Goal: Communication & Community: Answer question/provide support

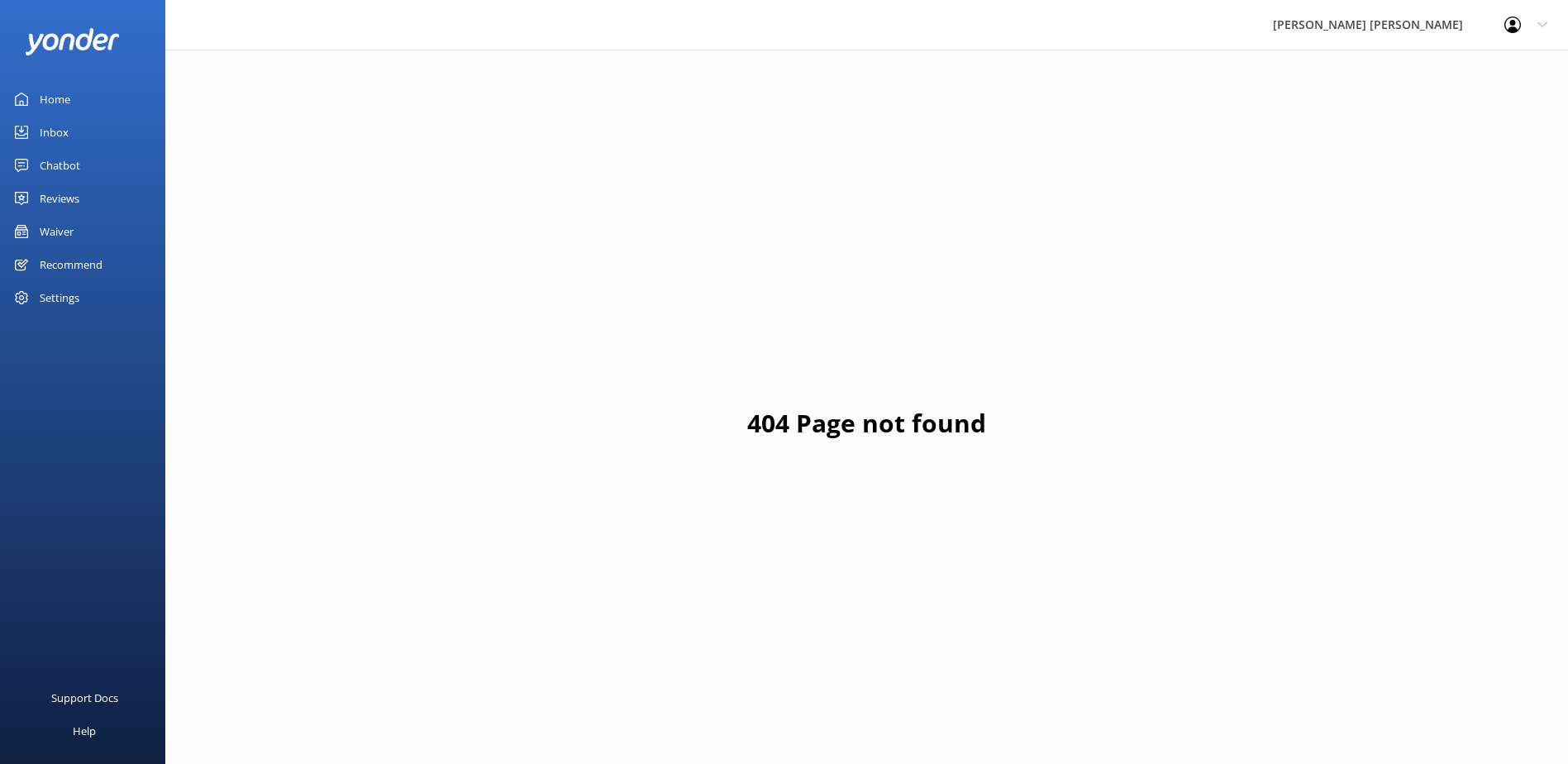
drag, startPoint x: 52, startPoint y: 126, endPoint x: 72, endPoint y: 136, distance: 22.4
click at [52, 126] on div "Inbox" at bounding box center [54, 132] width 29 height 33
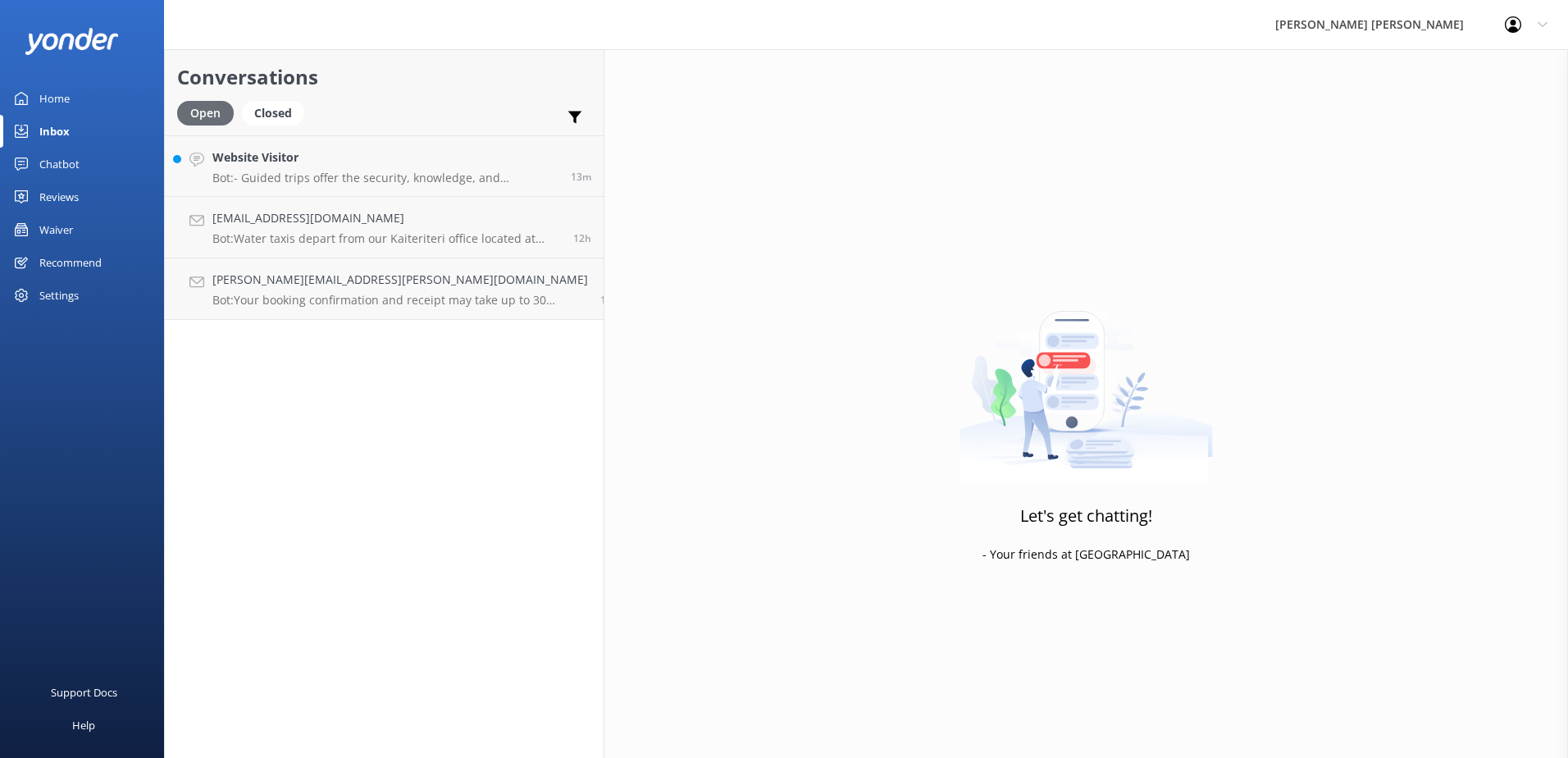
click at [211, 112] on div "Open" at bounding box center [205, 114] width 57 height 25
click at [308, 301] on p "Bot: Your booking confirmation and receipt may take up to 30 minutes to reach y…" at bounding box center [400, 299] width 376 height 15
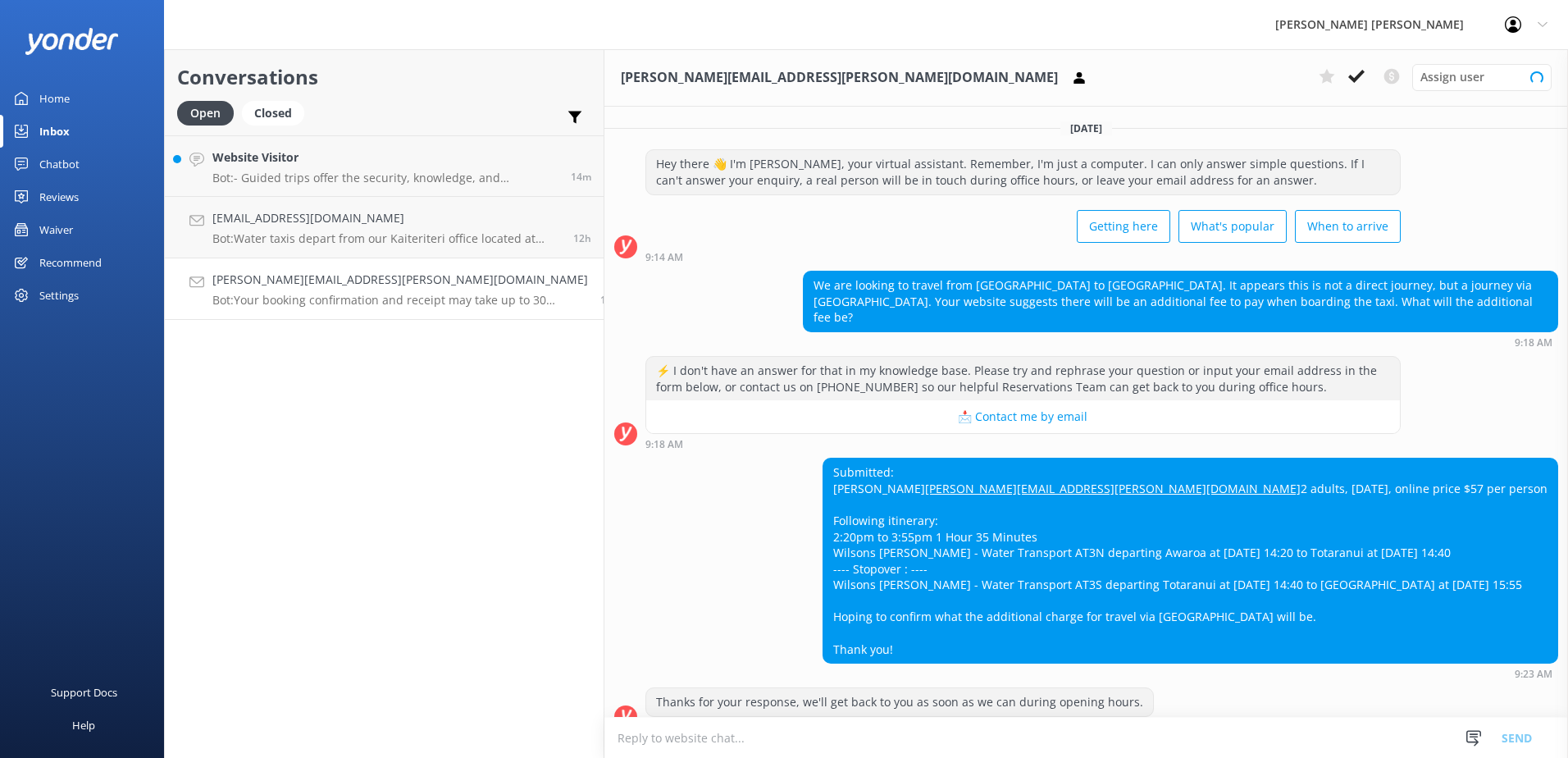
scroll to position [194, 0]
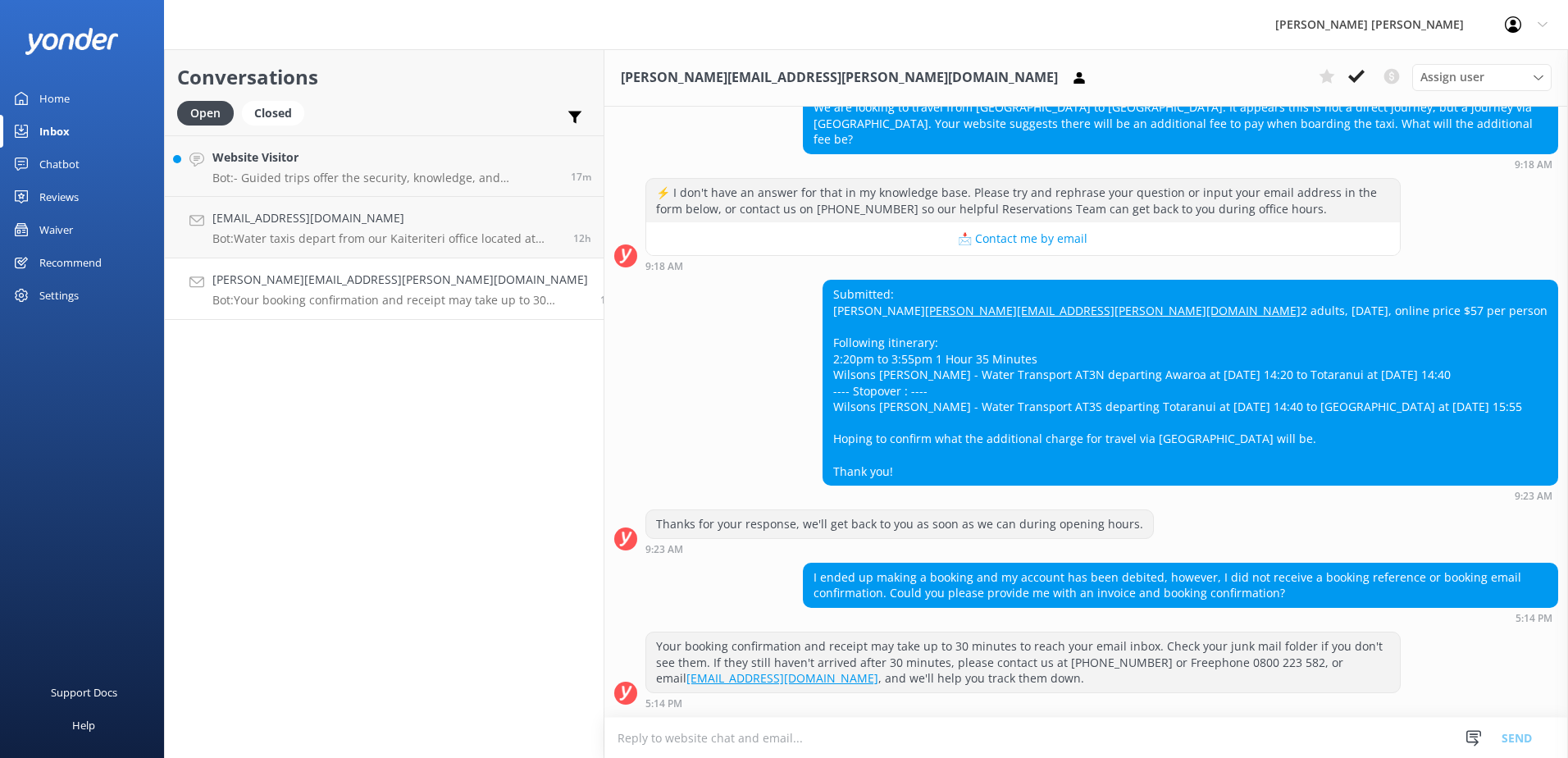
click at [604, 741] on textarea at bounding box center [1086, 738] width 963 height 40
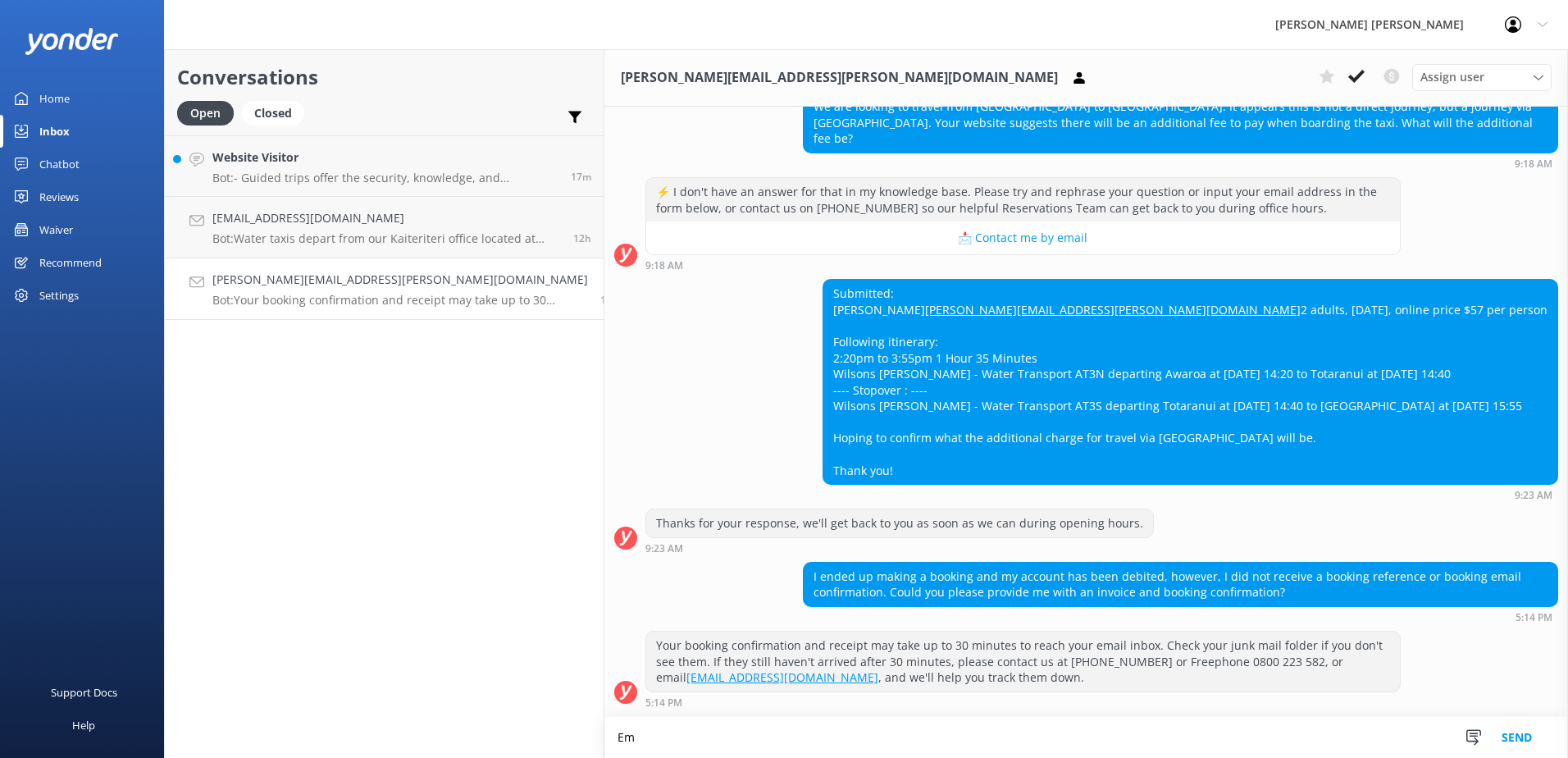
scroll to position [195, 0]
type textarea "Emailed requesting intentions for O/W travel"
click at [1515, 740] on button "Send" at bounding box center [1516, 738] width 61 height 41
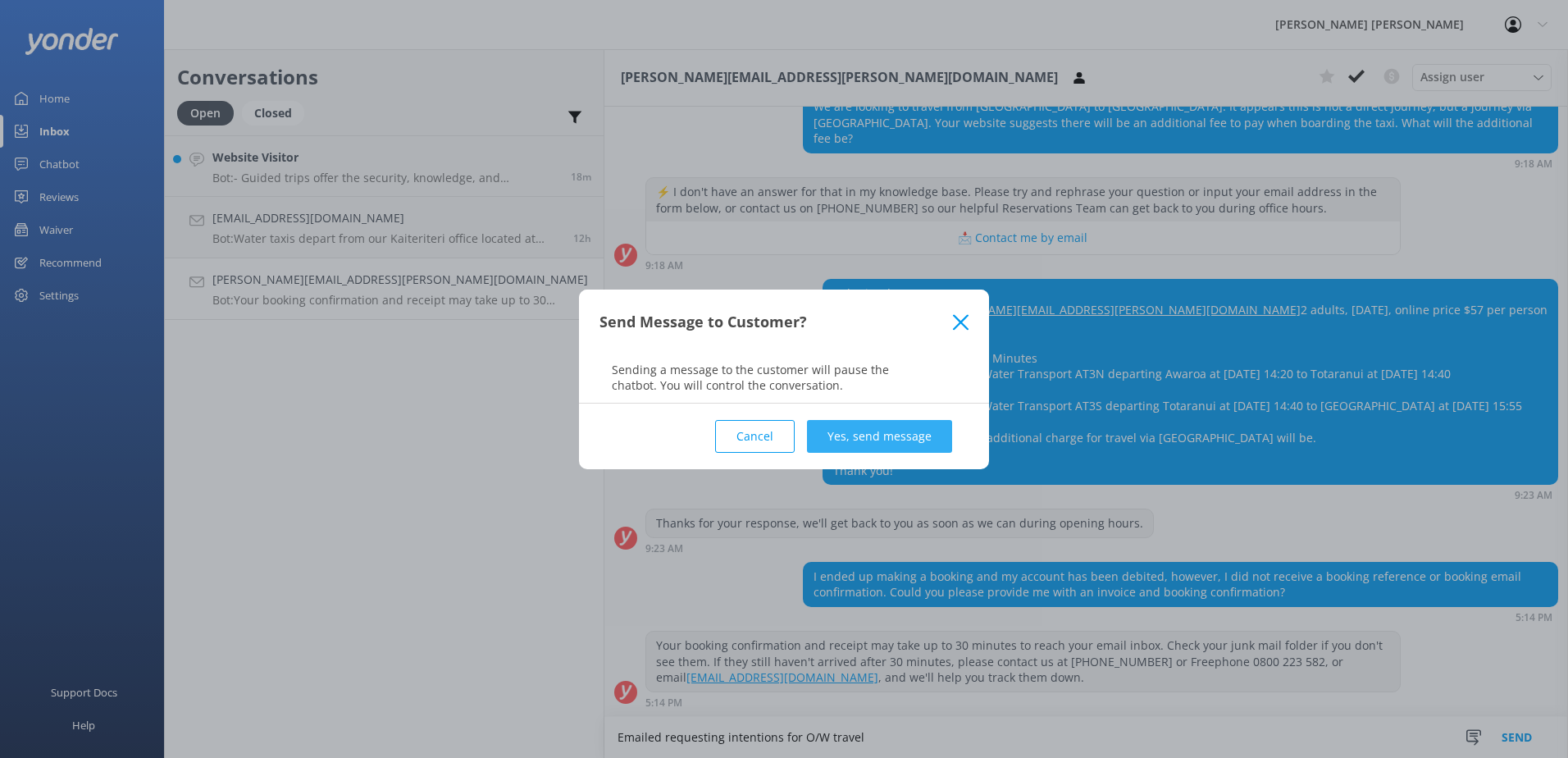
click at [914, 447] on button "Yes, send message" at bounding box center [879, 436] width 145 height 33
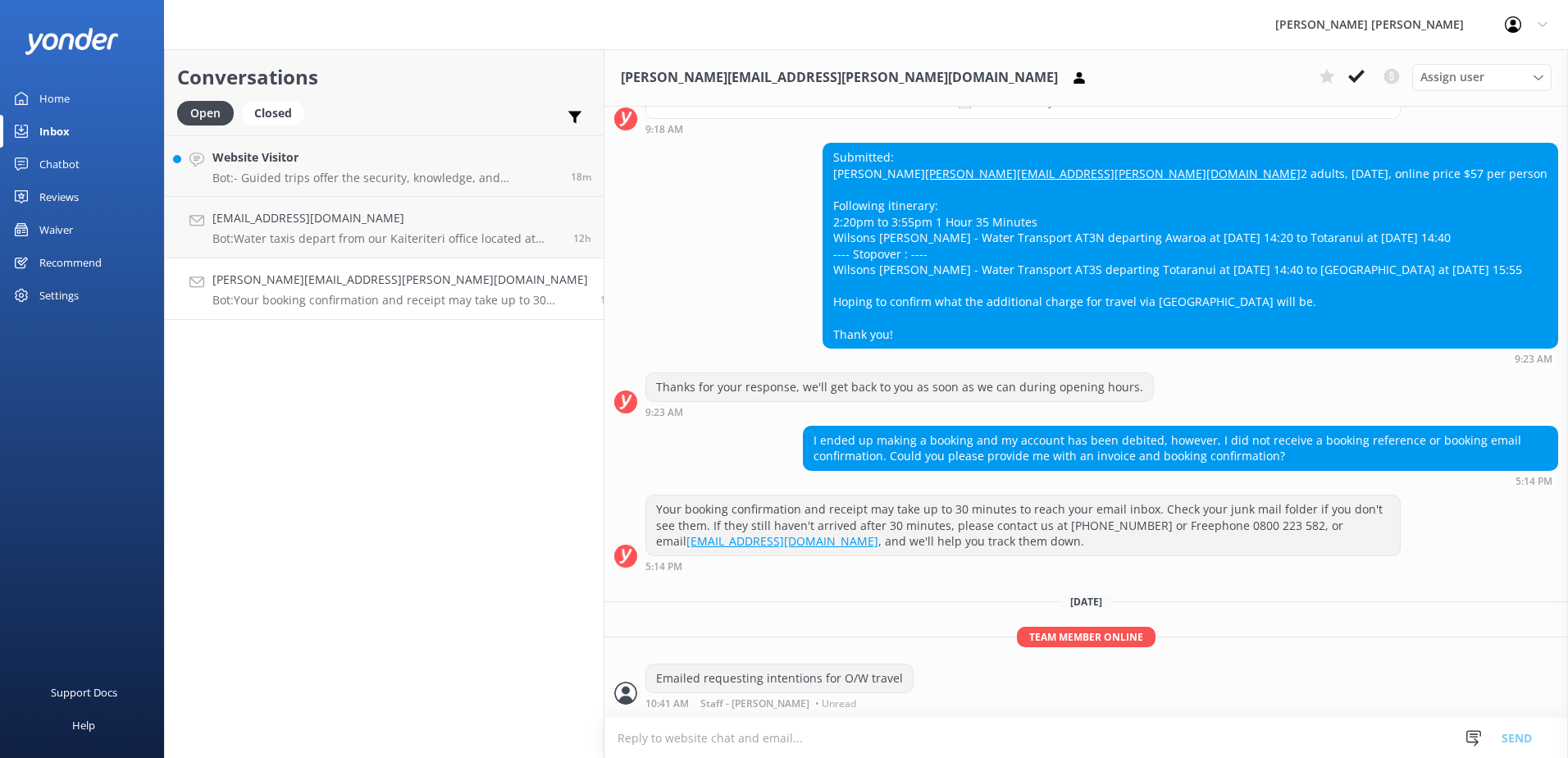
scroll to position [331, 0]
drag, startPoint x: 1349, startPoint y: 74, endPoint x: 1345, endPoint y: 84, distance: 10.8
click at [1349, 74] on icon at bounding box center [1356, 76] width 16 height 16
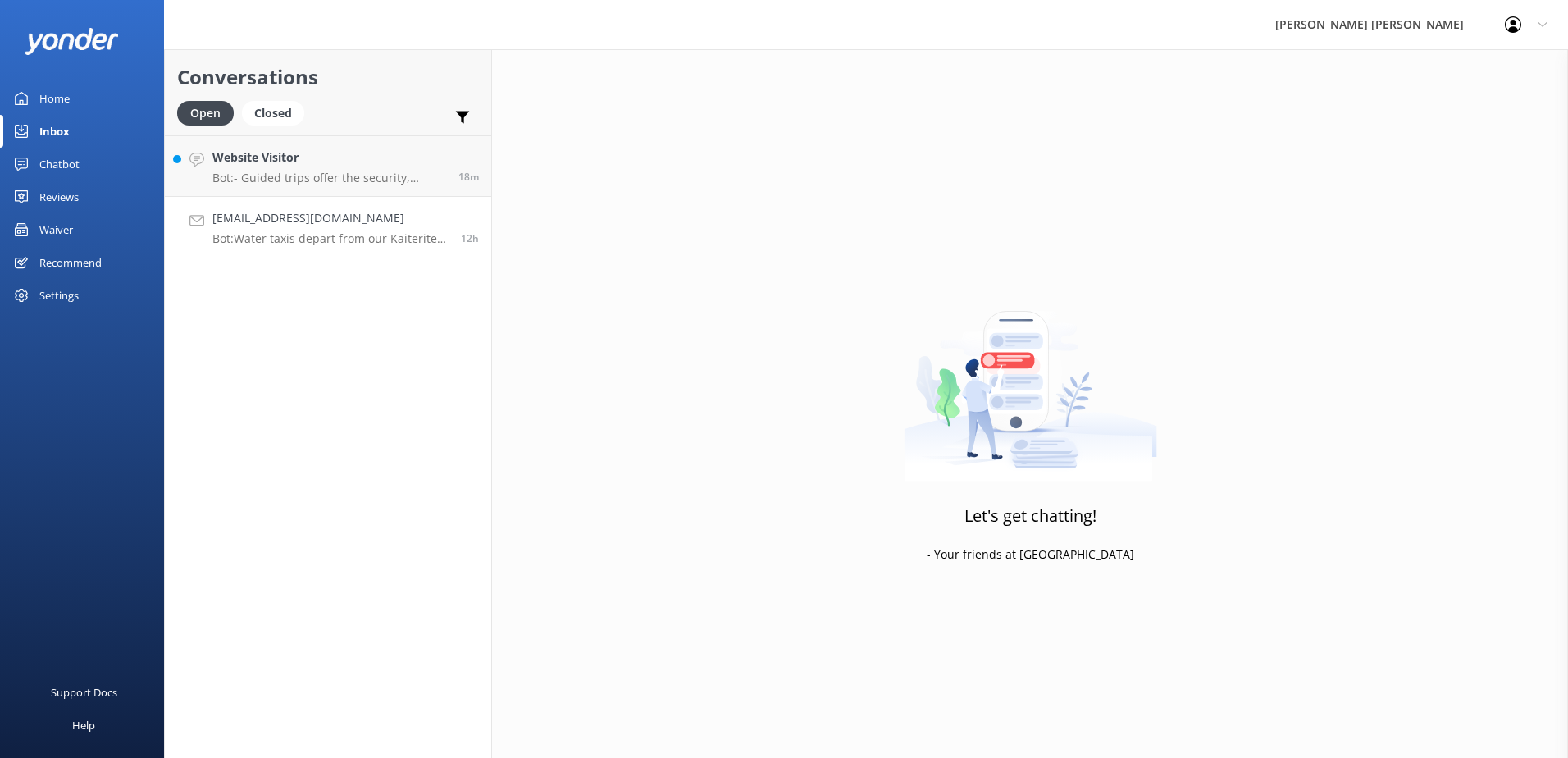
click at [324, 238] on p "Bot: Water taxis depart from our Kaiteriteri office located at [STREET_ADDRESS]…" at bounding box center [330, 238] width 236 height 15
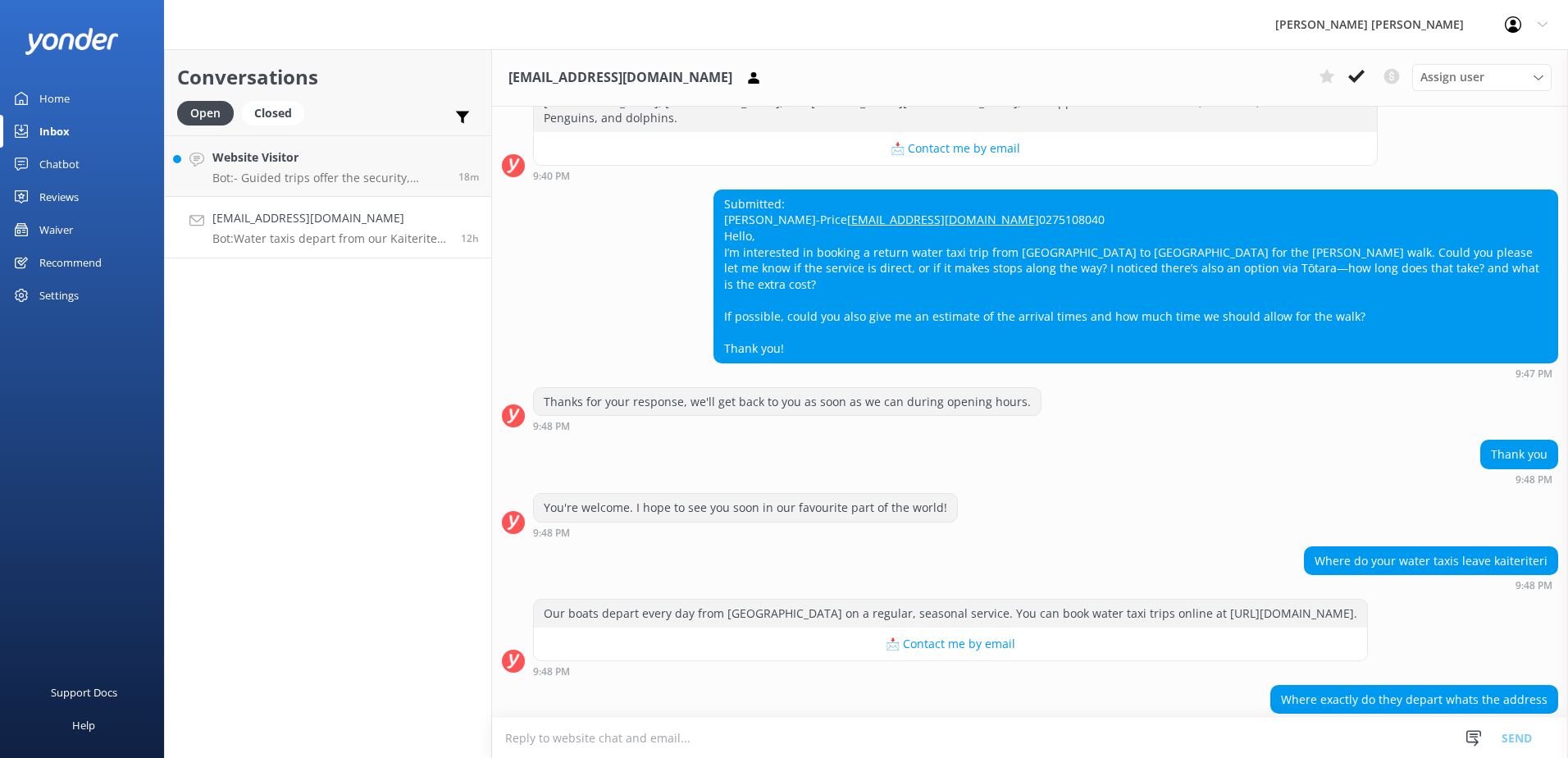
scroll to position [673, 0]
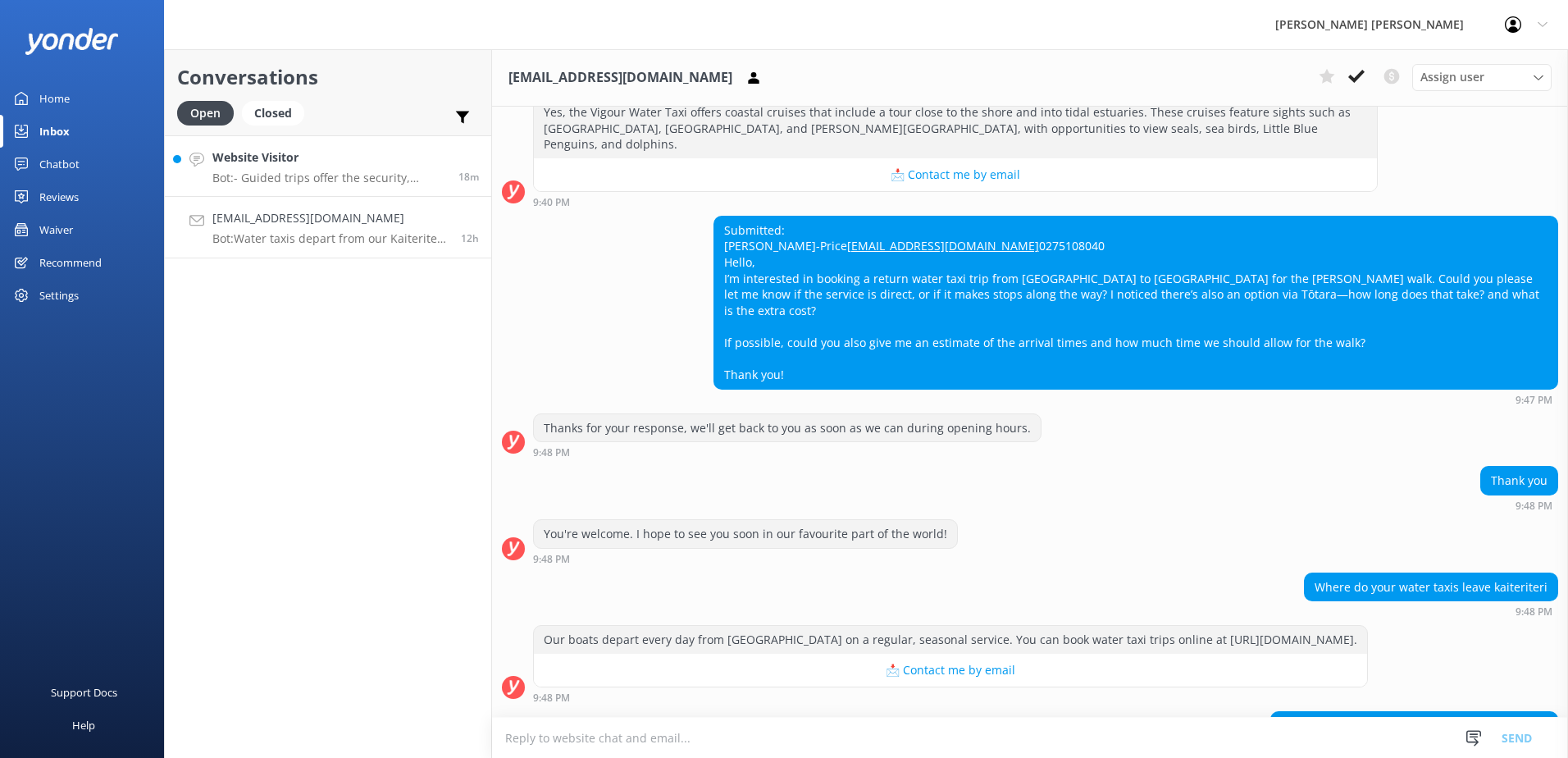
click at [256, 164] on h4 "Website Visitor" at bounding box center [329, 157] width 234 height 18
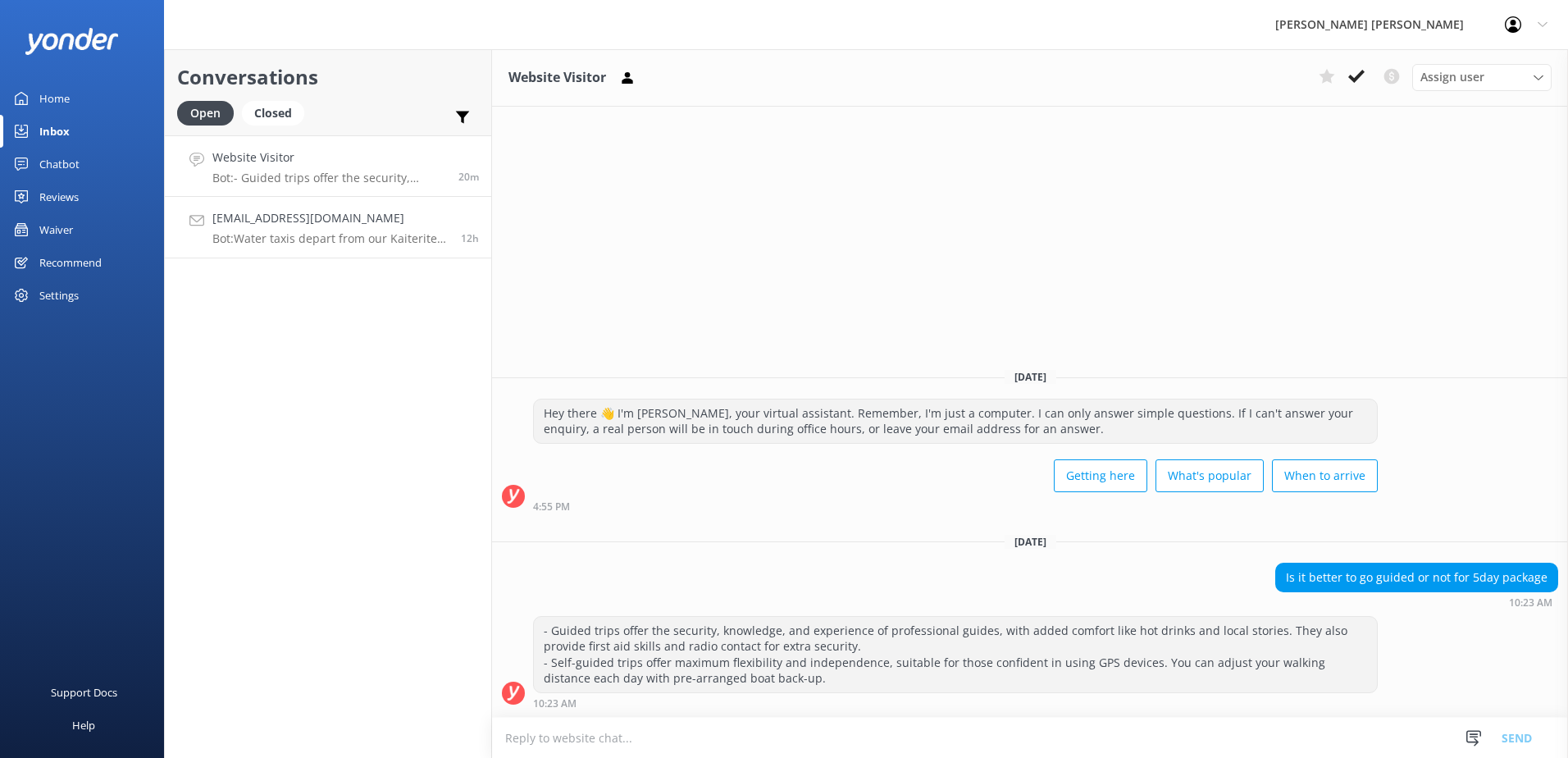
click at [251, 234] on p "Bot: Water taxis depart from our Kaiteriteri office located at [STREET_ADDRESS]…" at bounding box center [330, 238] width 236 height 15
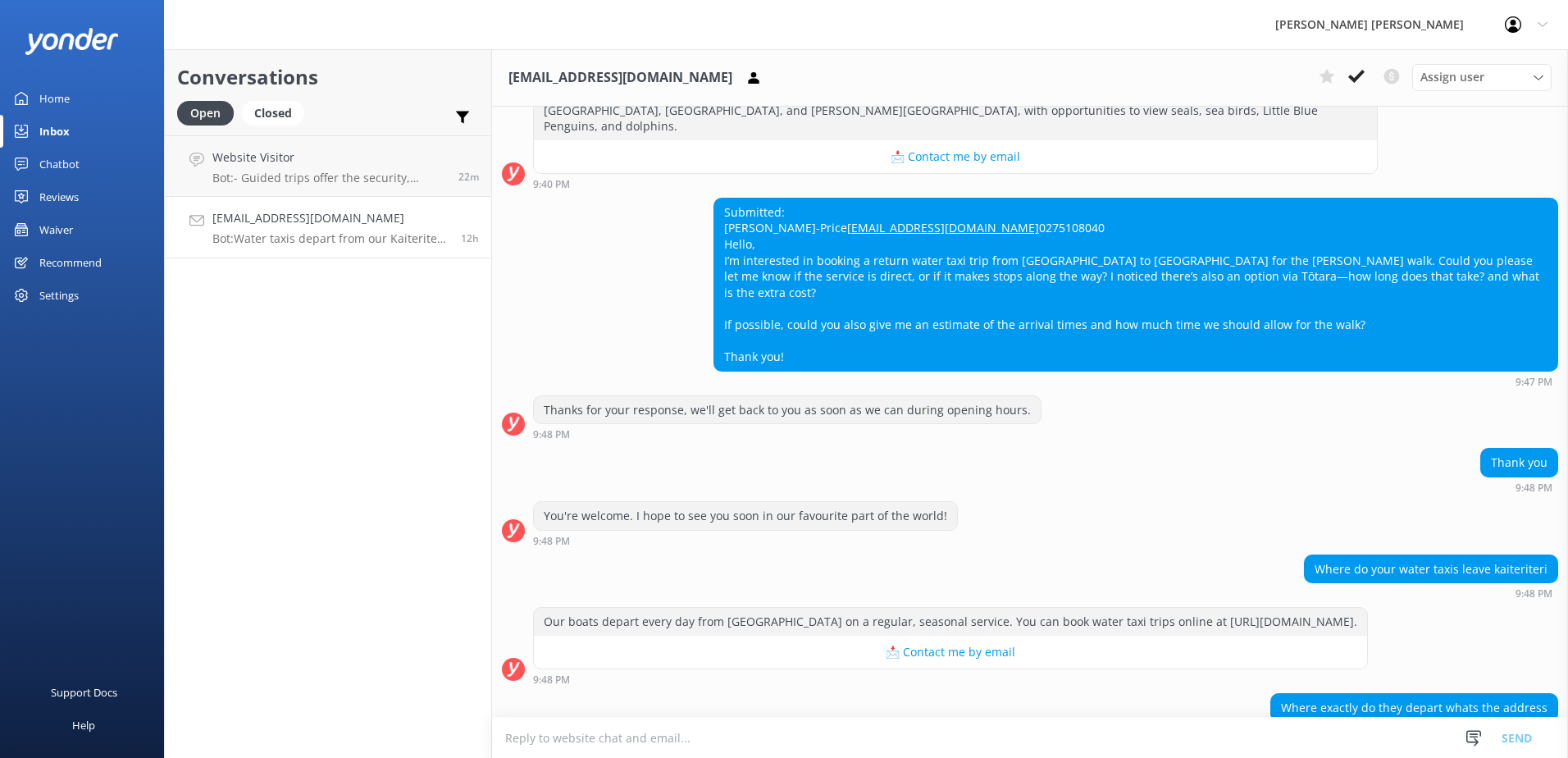
scroll to position [836, 0]
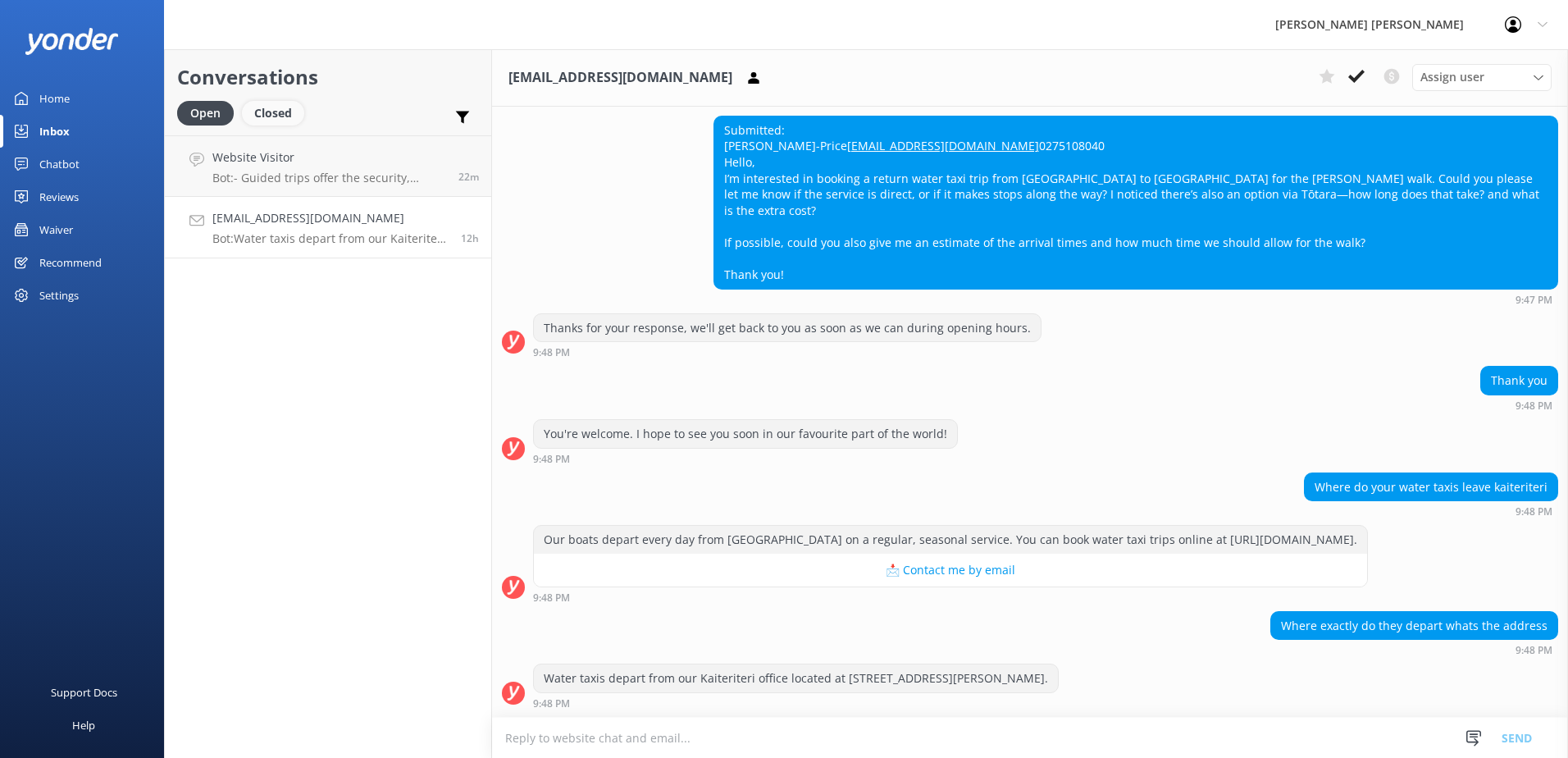
click at [282, 111] on div "Closed" at bounding box center [273, 114] width 62 height 25
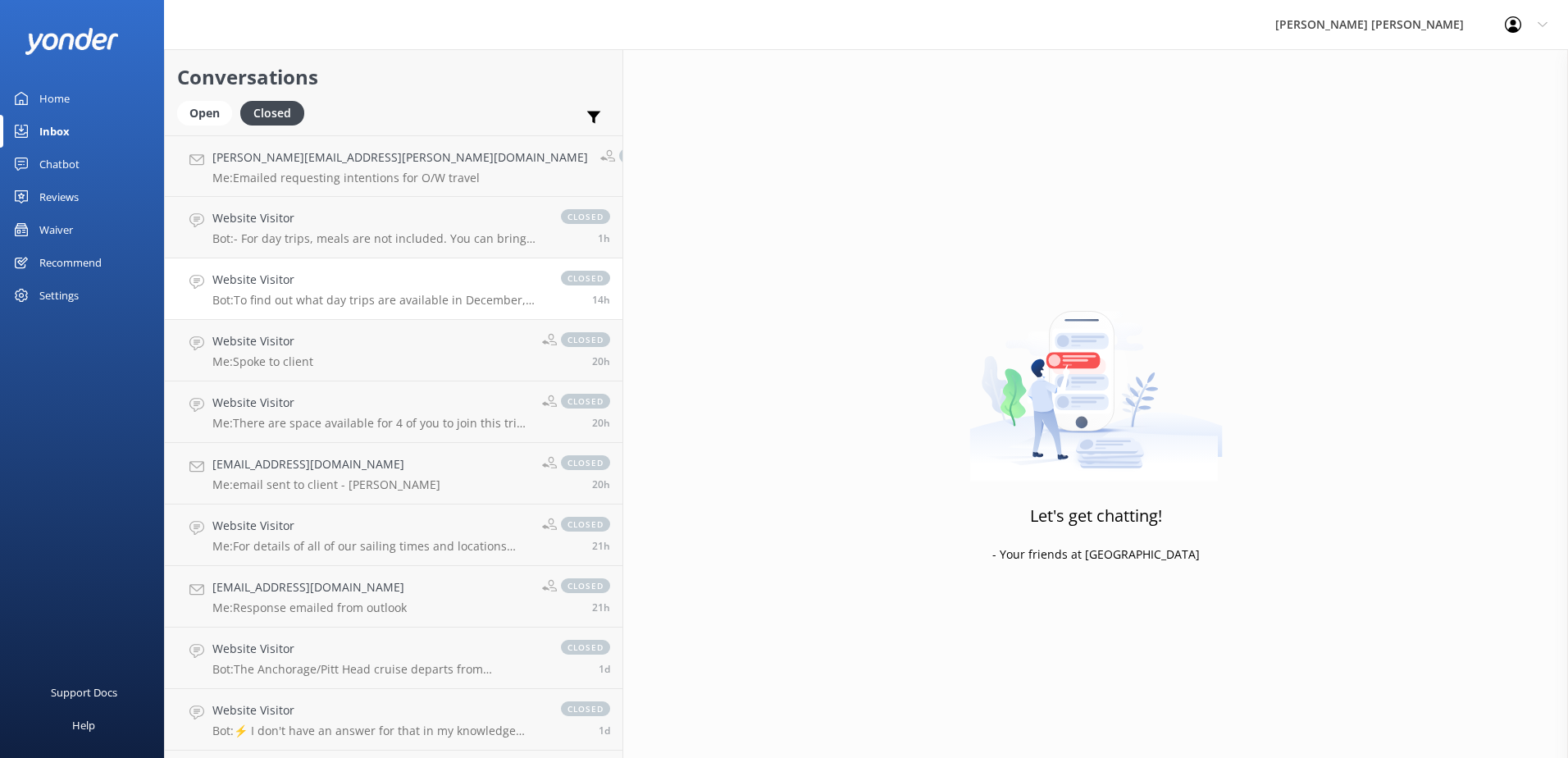
click at [299, 291] on div "Website Visitor Bot: To find out what day trips are available in December, plea…" at bounding box center [378, 289] width 332 height 36
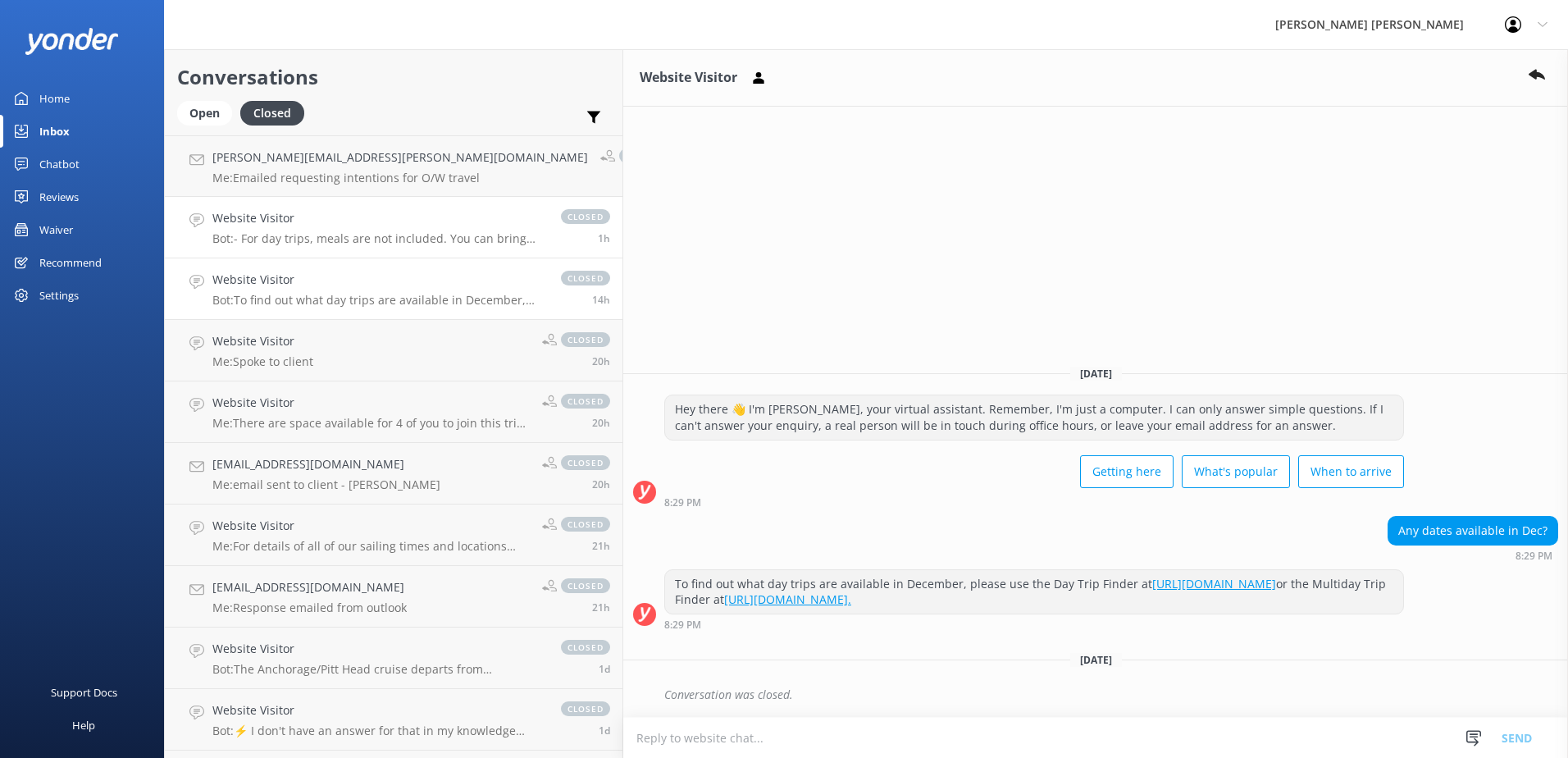
click at [302, 228] on div "Website Visitor Bot: - For day trips, meals are not included. You can bring you…" at bounding box center [378, 227] width 332 height 36
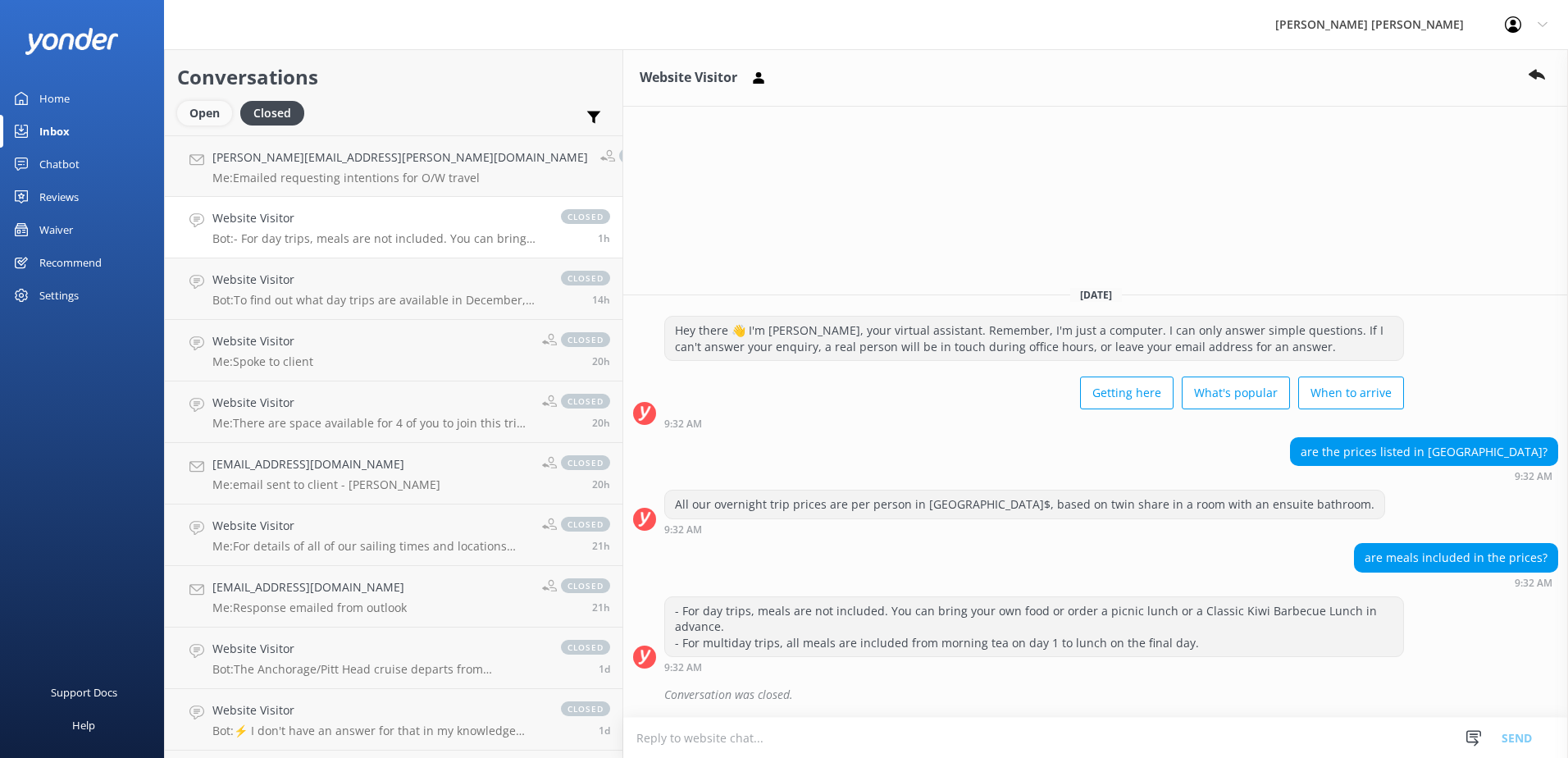
click at [203, 109] on div "Open" at bounding box center [204, 114] width 55 height 25
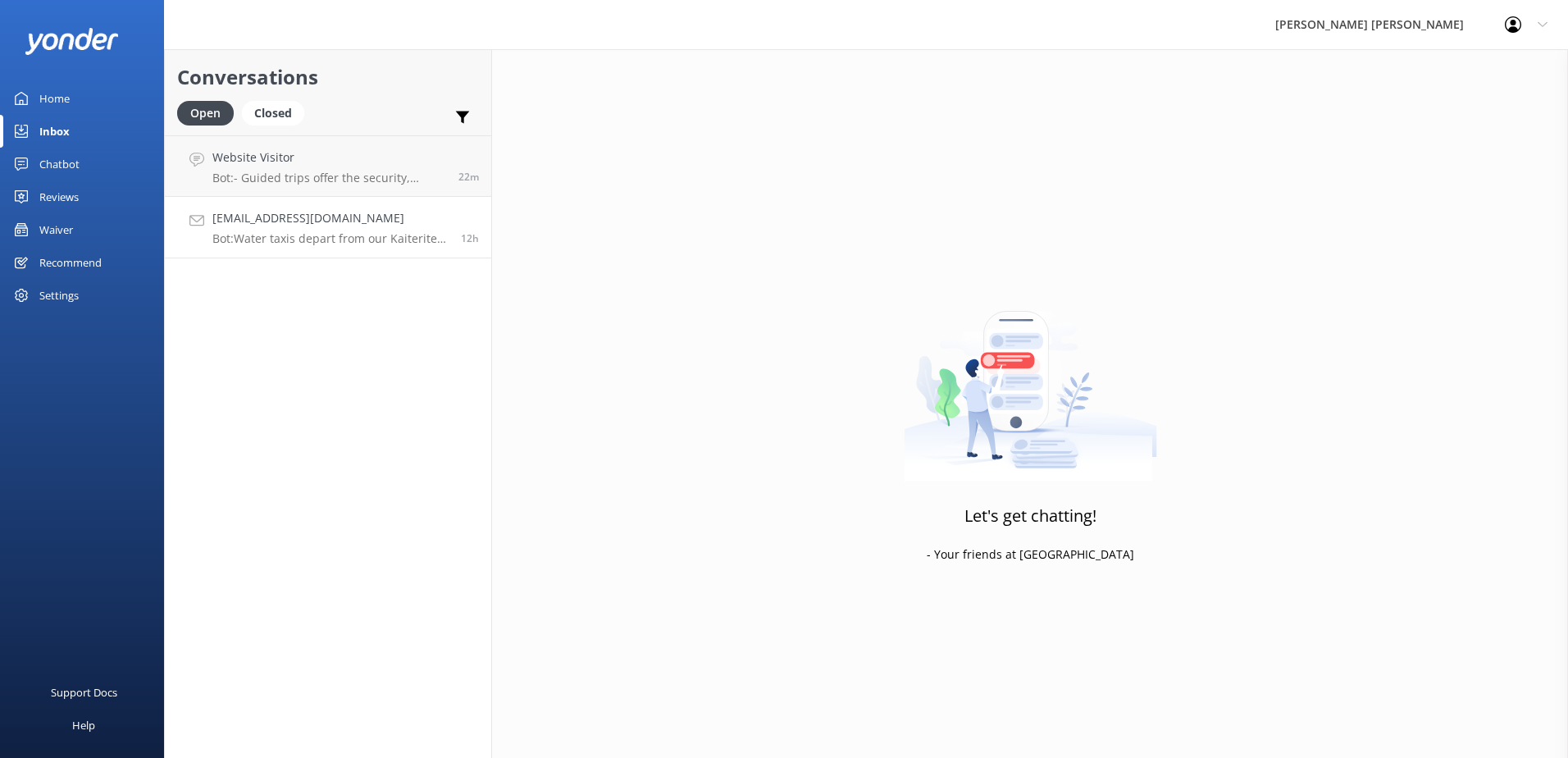
click at [314, 227] on h4 "[EMAIL_ADDRESS][DOMAIN_NAME]" at bounding box center [330, 218] width 236 height 18
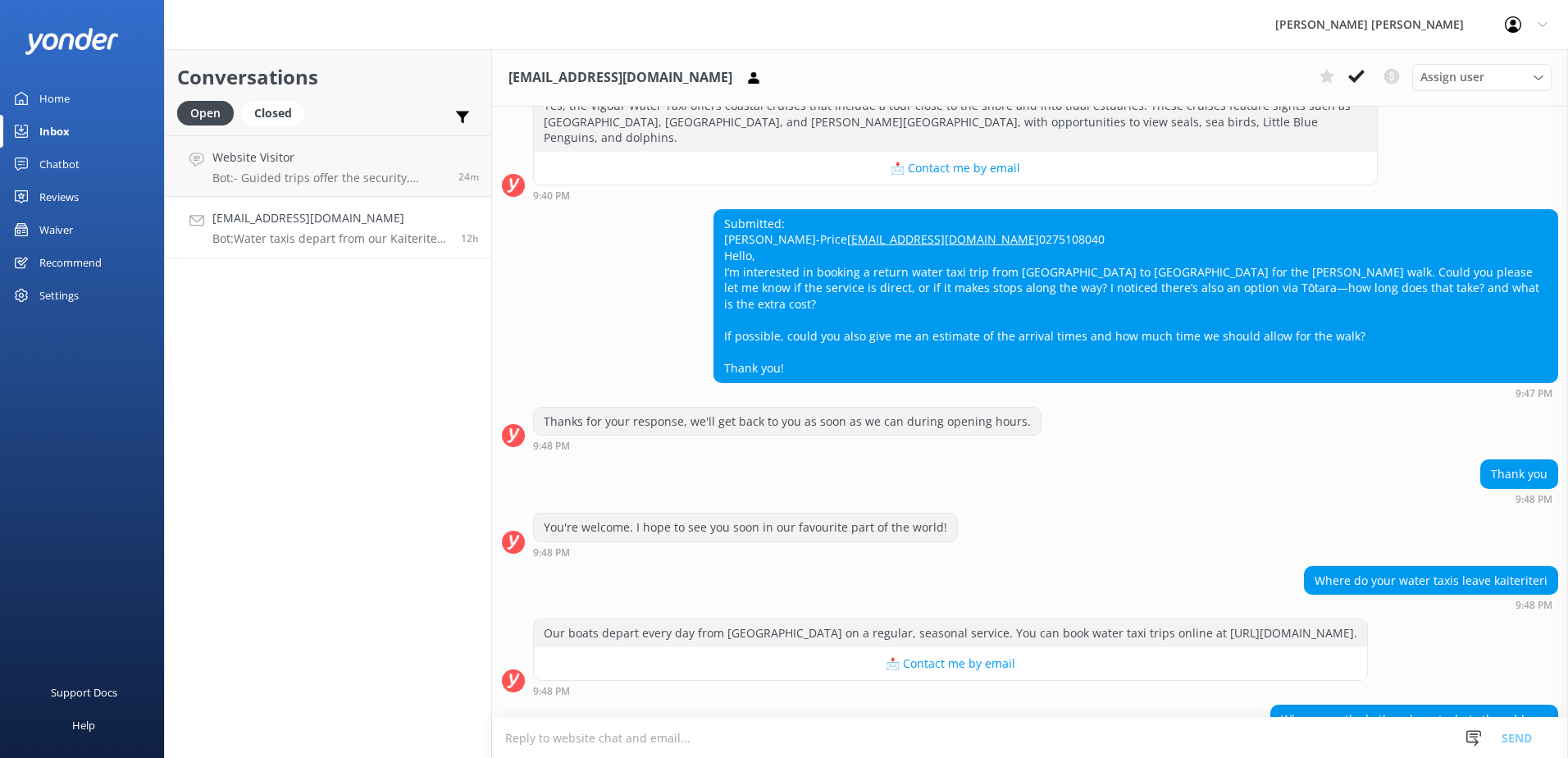
scroll to position [673, 0]
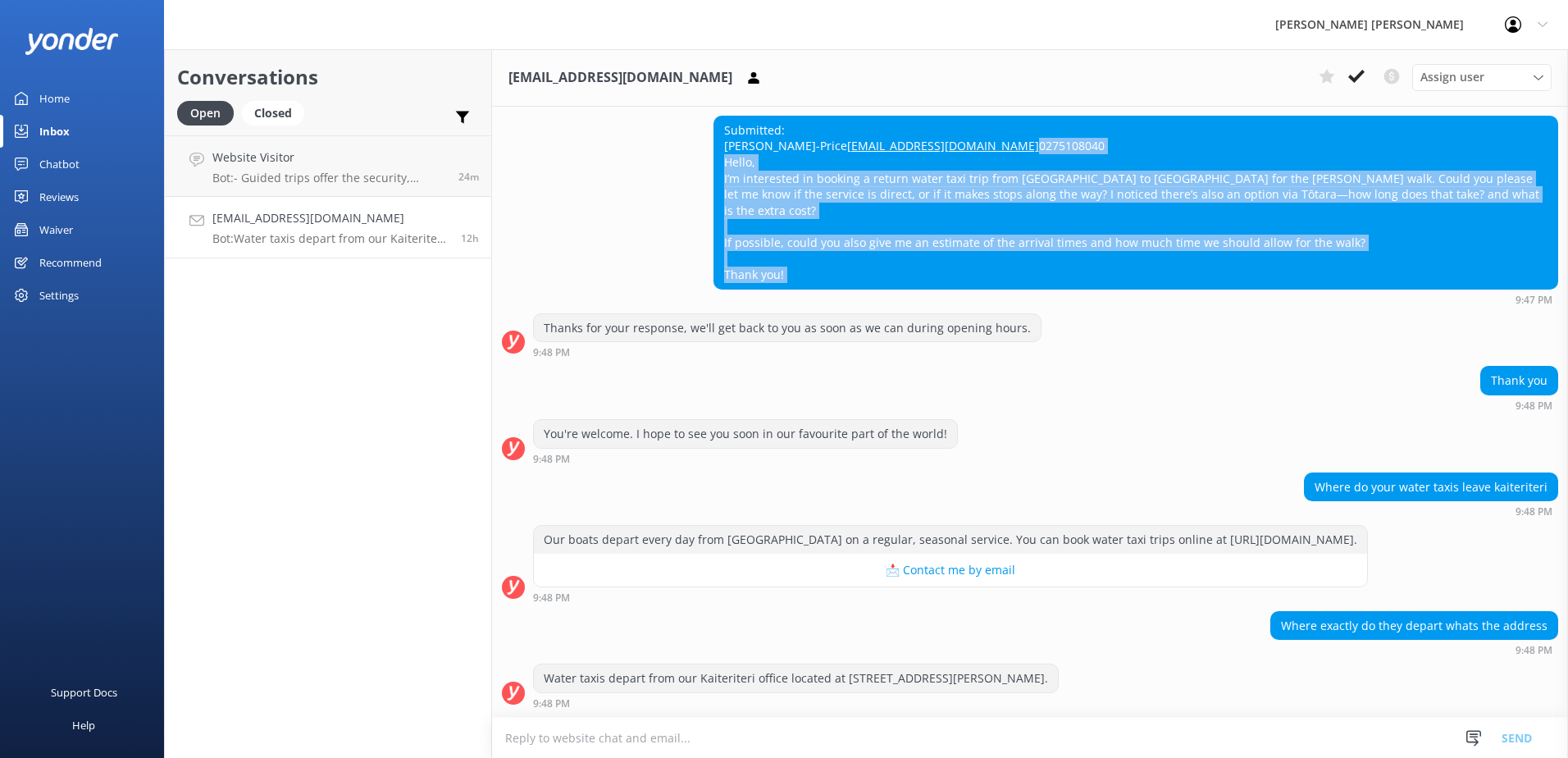
drag, startPoint x: 883, startPoint y: 294, endPoint x: 853, endPoint y: 280, distance: 33.1
click at [853, 280] on div "Submitted: [PERSON_NAME]-Price [EMAIL_ADDRESS][DOMAIN_NAME] 0275108040 Hello, I…" at bounding box center [1135, 210] width 845 height 189
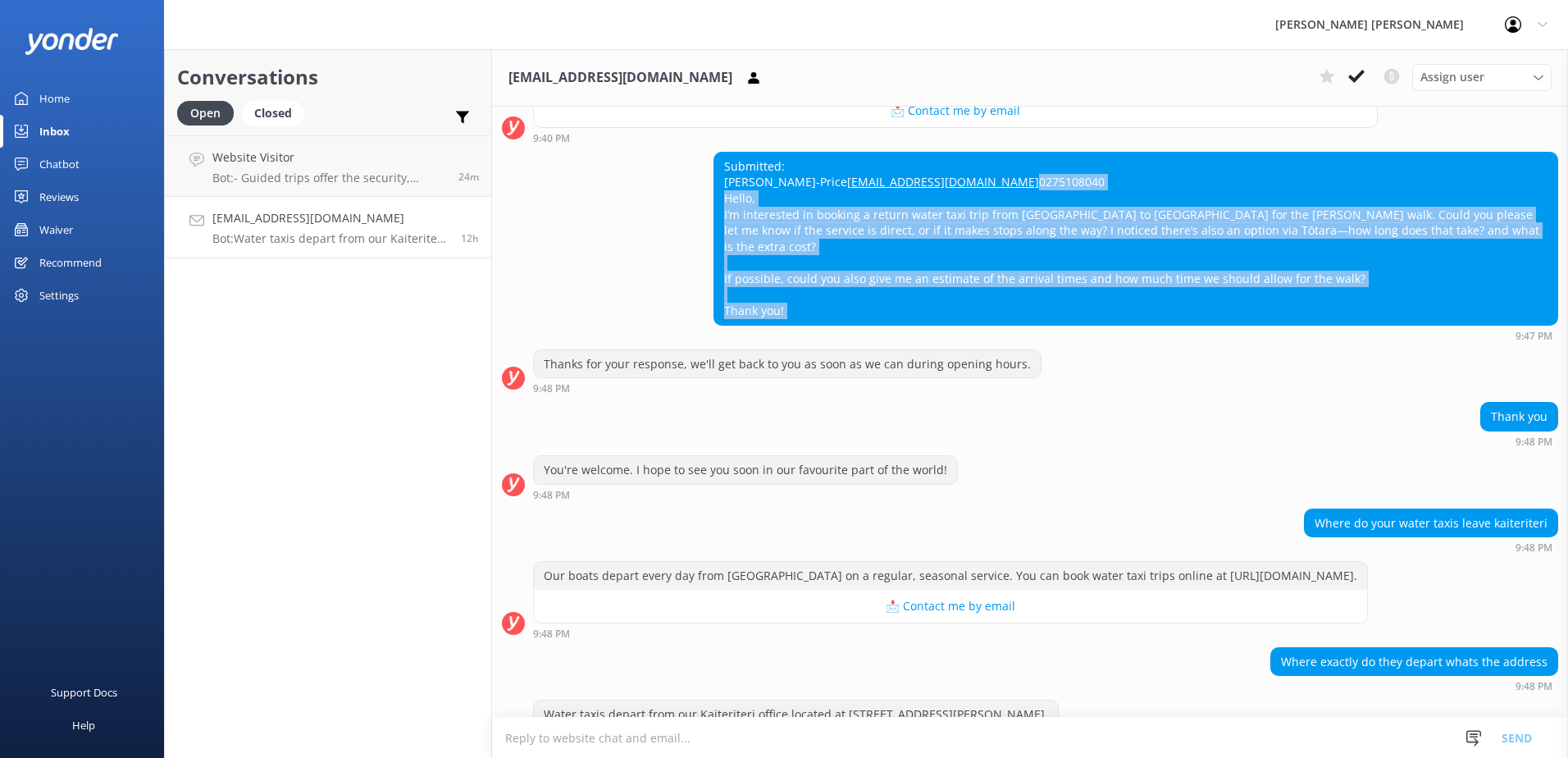
scroll to position [590, 0]
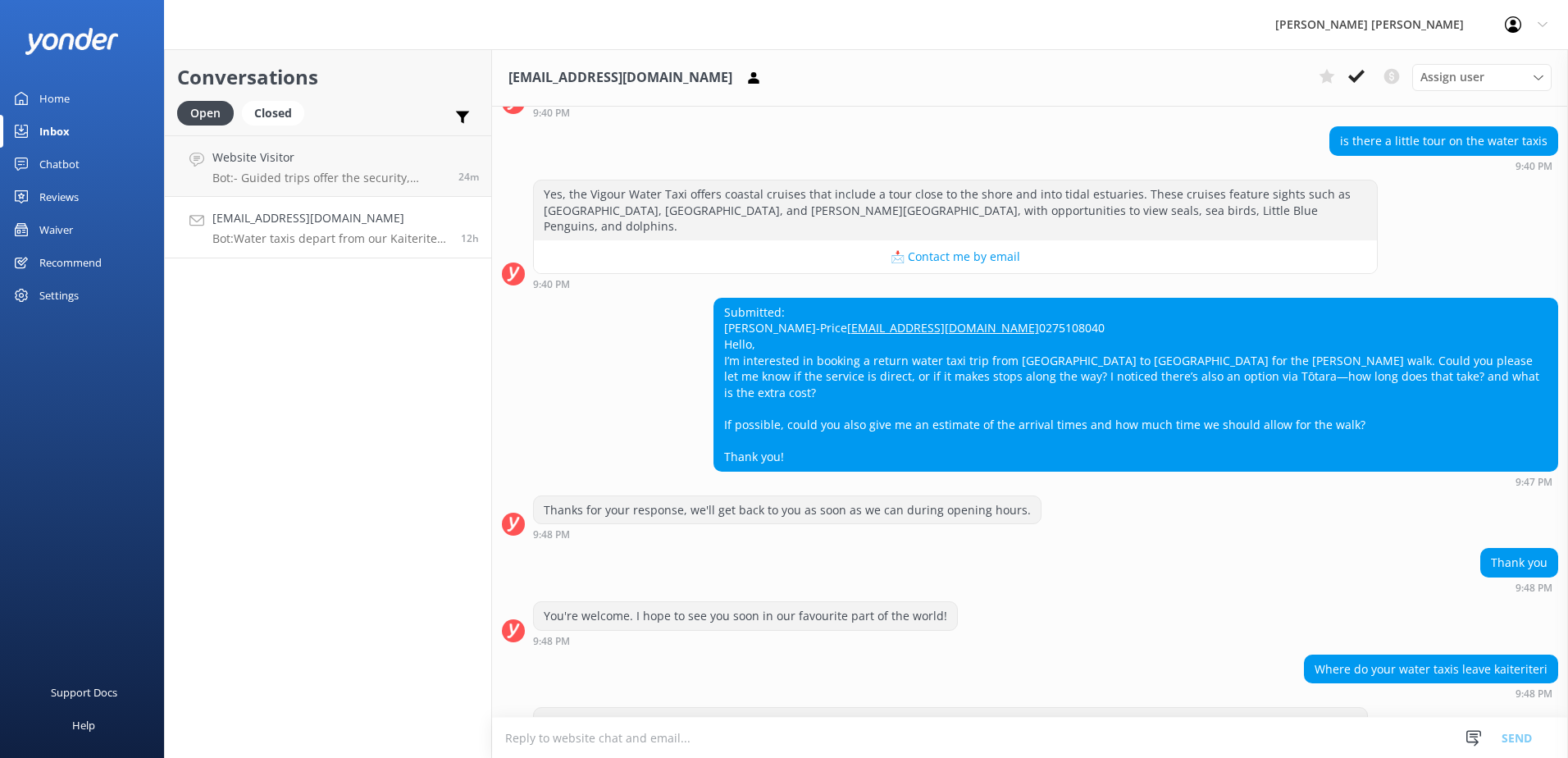
click at [927, 367] on div "Submitted: [PERSON_NAME]-Price [EMAIL_ADDRESS][DOMAIN_NAME] 0275108040 Hello, I…" at bounding box center [1135, 385] width 843 height 172
drag, startPoint x: 898, startPoint y: 377, endPoint x: 719, endPoint y: 381, distance: 179.0
click at [719, 381] on div "Submitted: [PERSON_NAME]-Price [EMAIL_ADDRESS][DOMAIN_NAME] 0275108040 Hello, I…" at bounding box center [1135, 385] width 843 height 172
copy link "[EMAIL_ADDRESS][DOMAIN_NAME]"
click at [877, 398] on div "Submitted: [PERSON_NAME]-Price [EMAIL_ADDRESS][DOMAIN_NAME] 0275108040 Hello, I…" at bounding box center [1135, 385] width 843 height 172
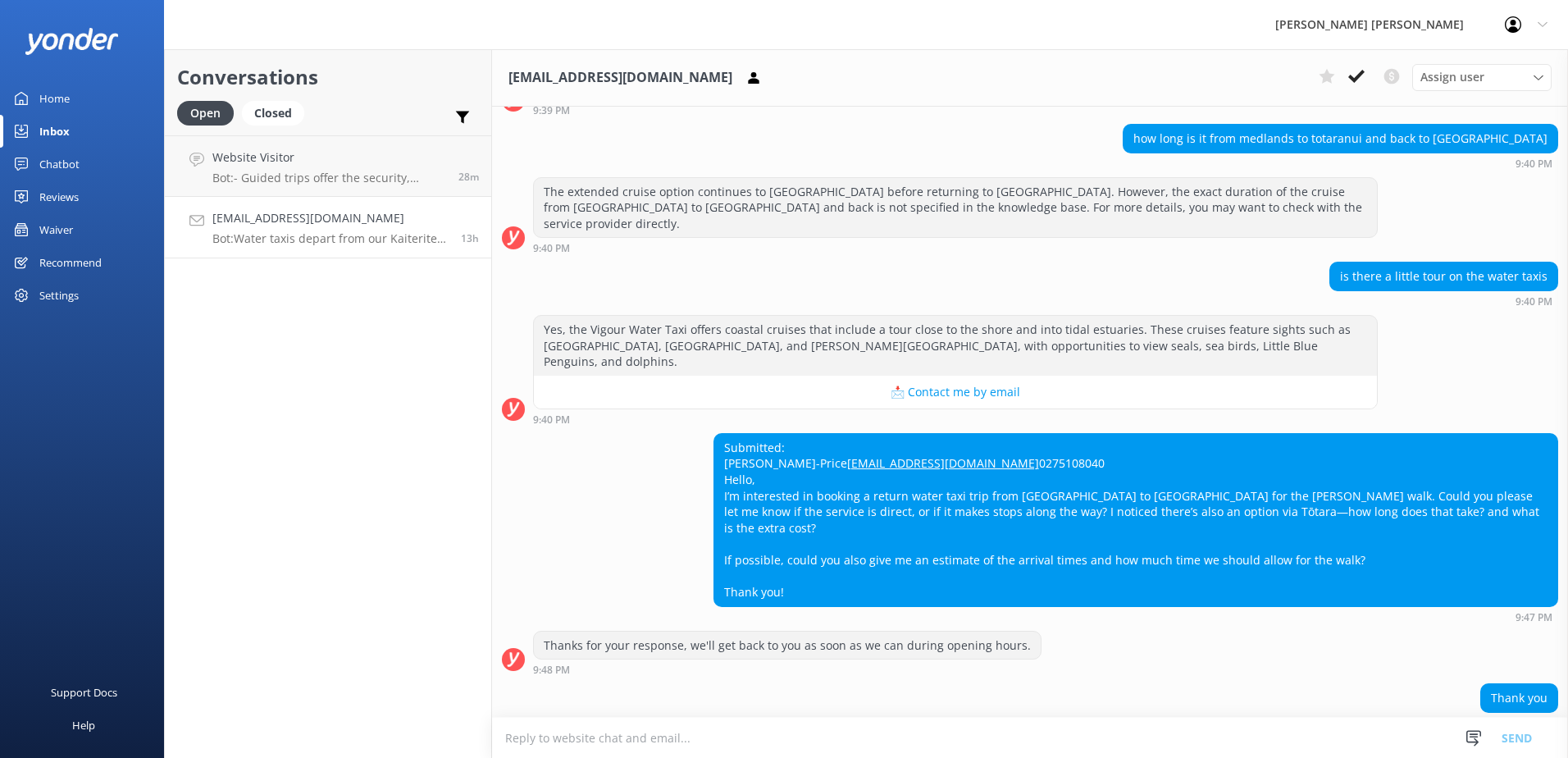
scroll to position [427, 0]
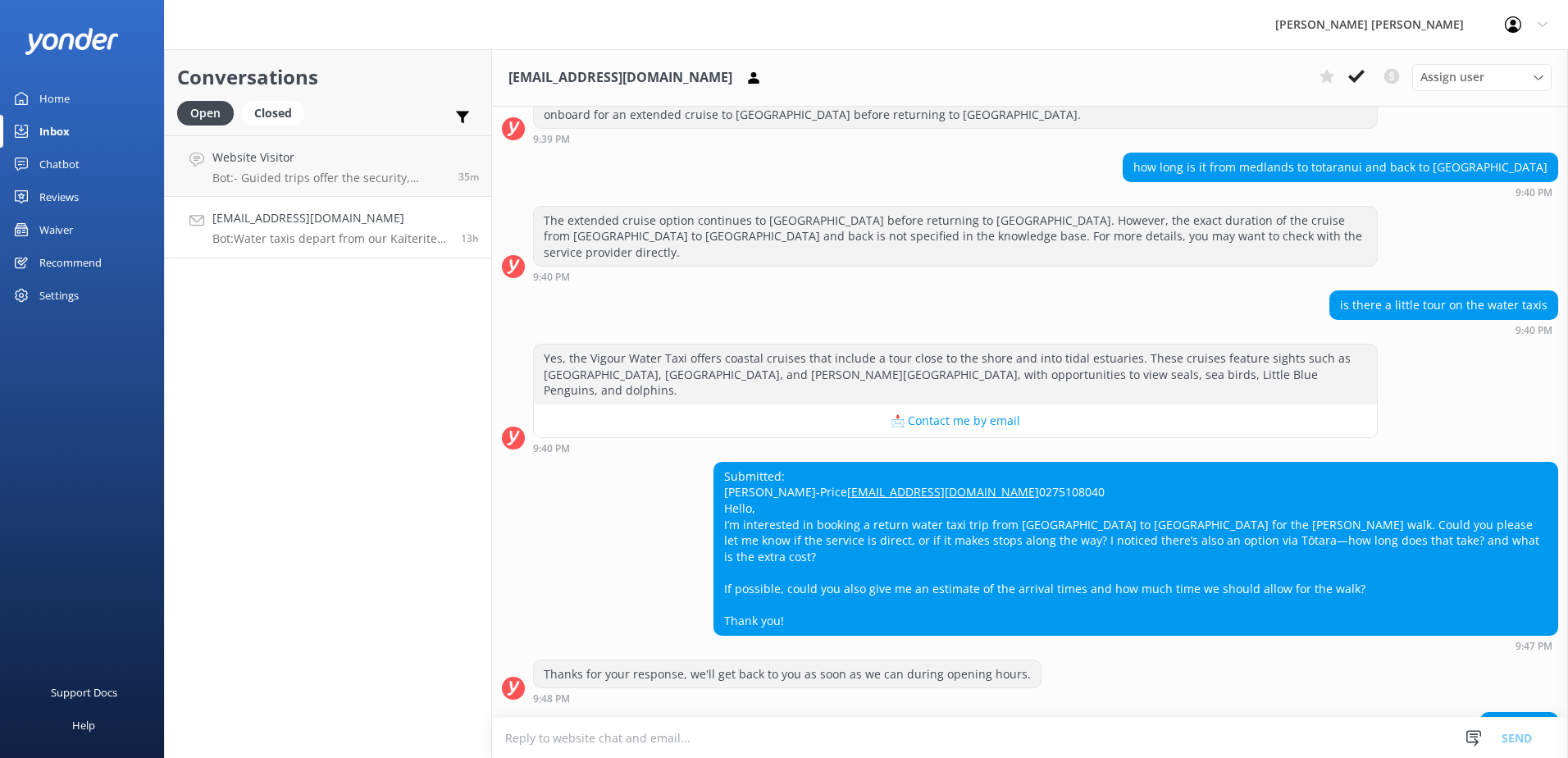
click at [586, 738] on textarea at bounding box center [1030, 738] width 1076 height 40
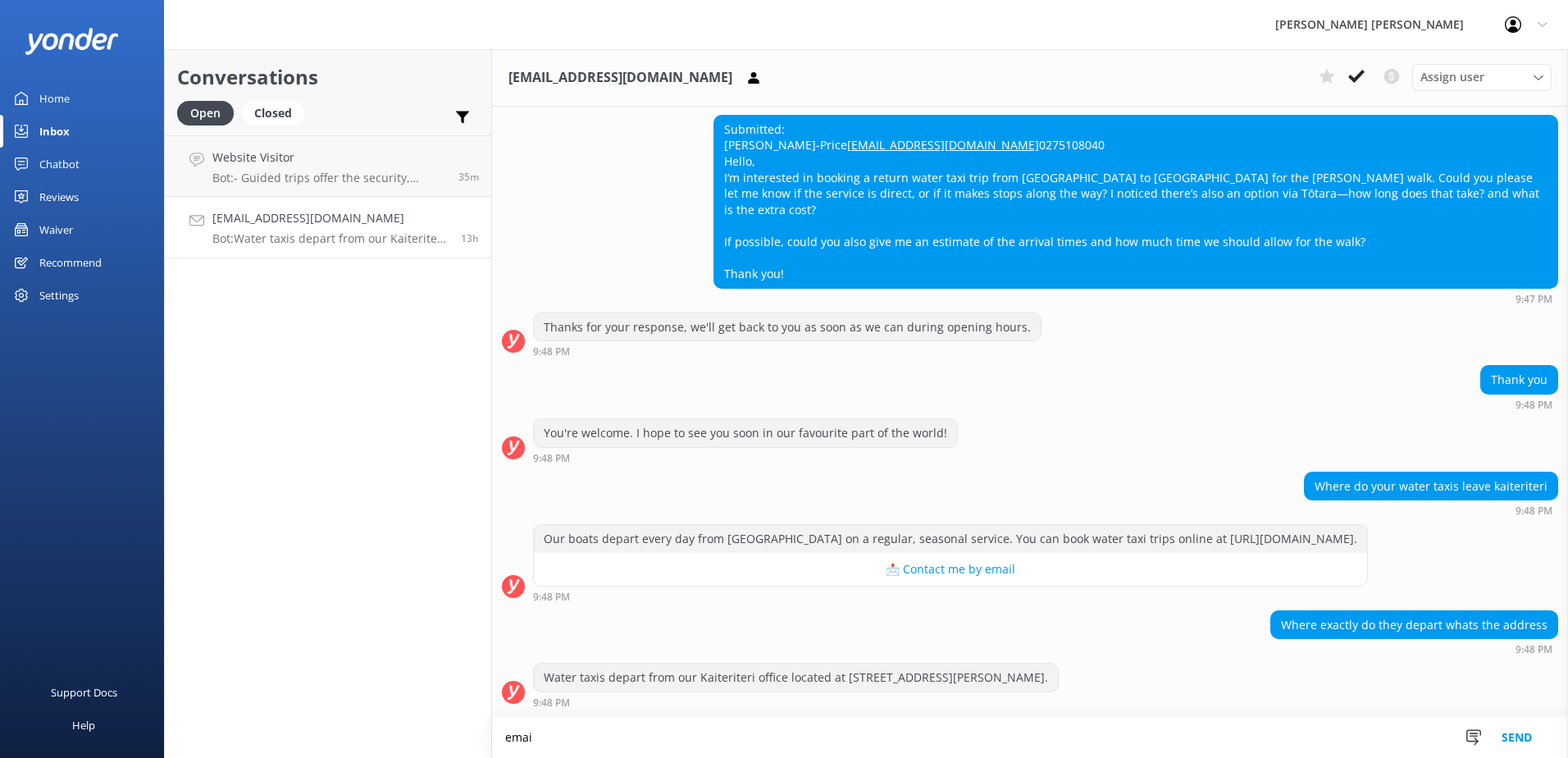
scroll to position [837, 0]
type textarea "e"
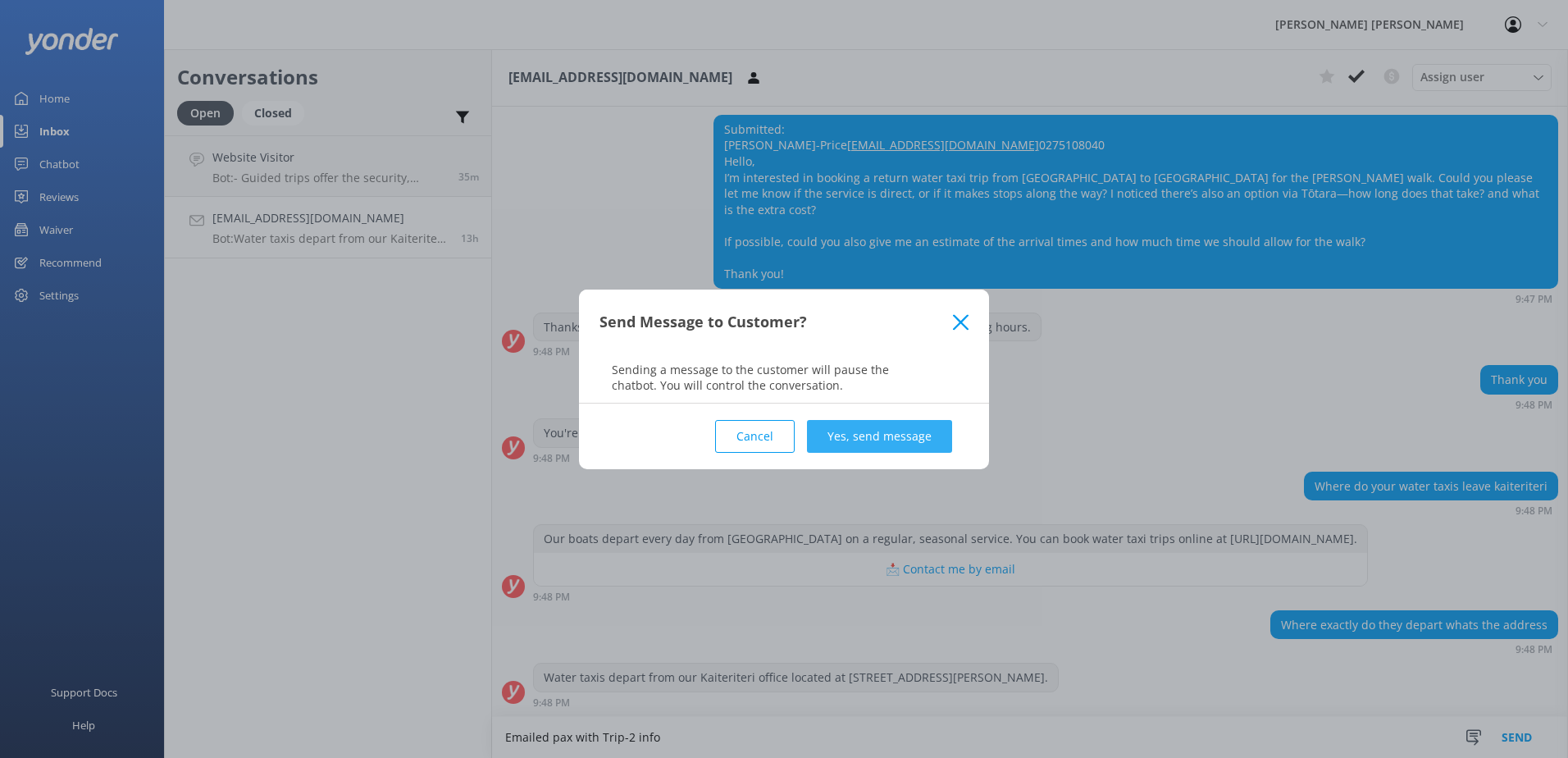
type textarea "Emailed pax with Trip-2 info"
click at [901, 440] on button "Yes, send message" at bounding box center [879, 436] width 145 height 33
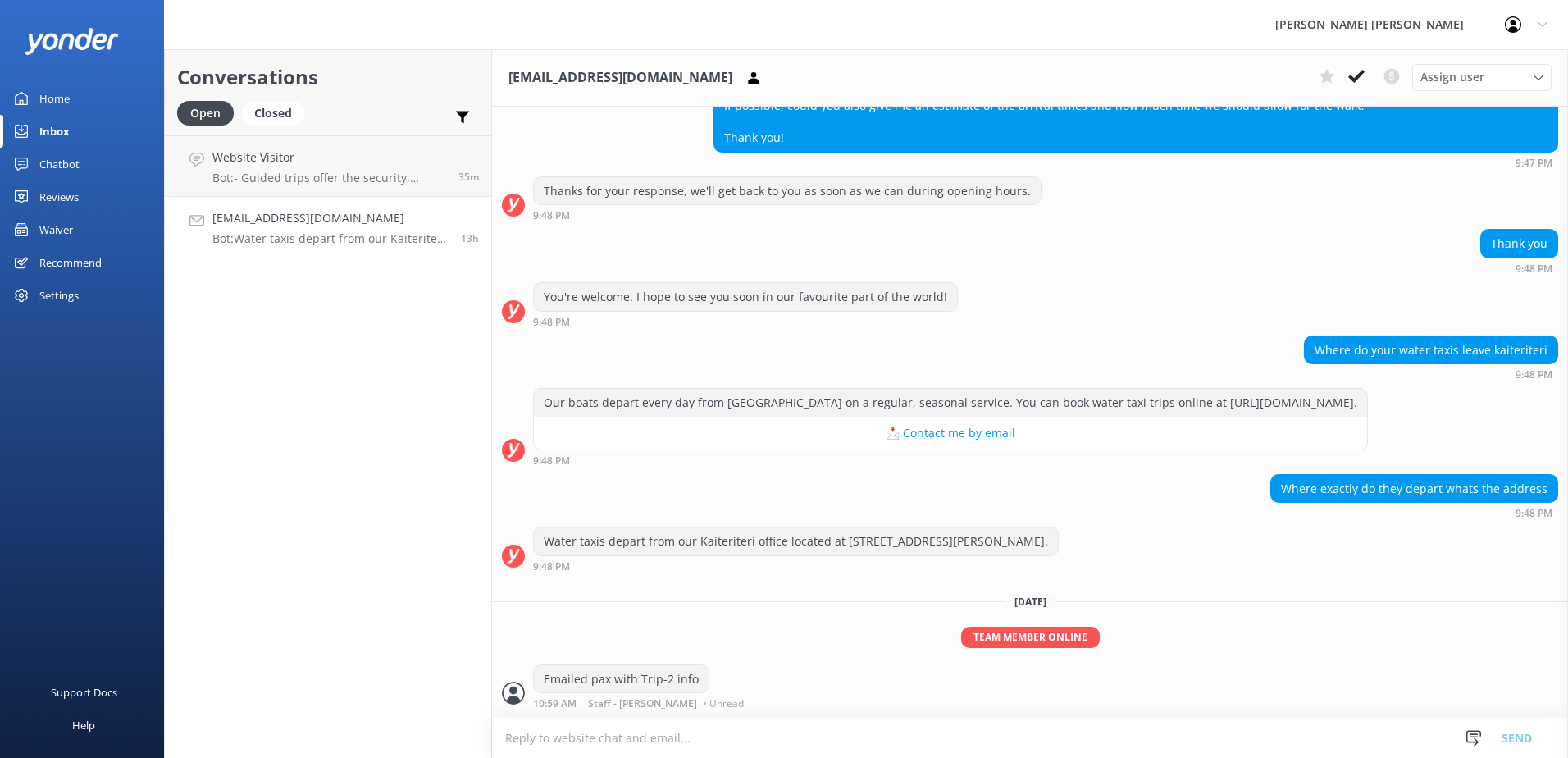
scroll to position [974, 0]
click at [1357, 73] on icon at bounding box center [1356, 76] width 16 height 16
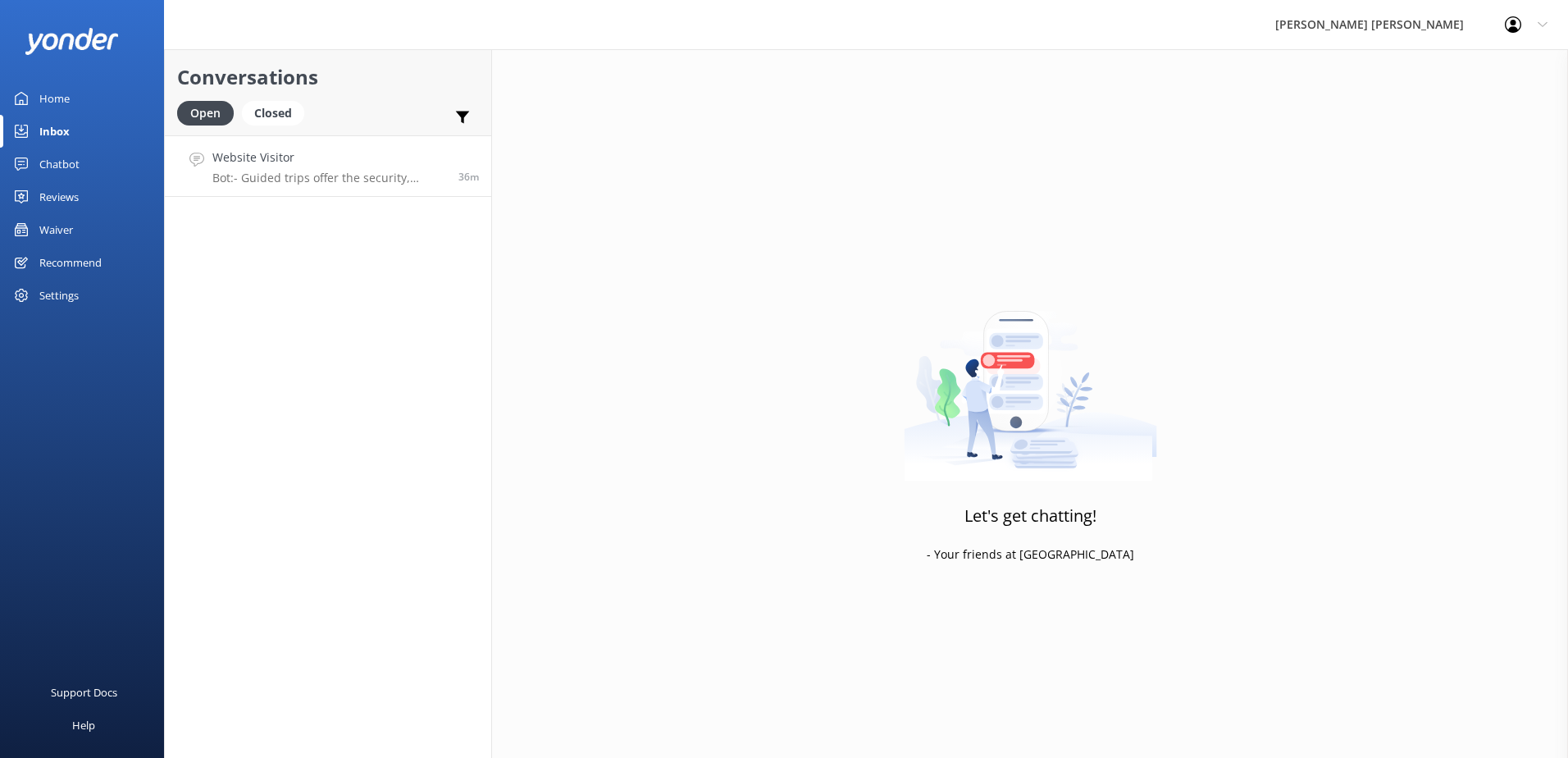
click at [284, 166] on h4 "Website Visitor" at bounding box center [329, 157] width 234 height 18
